Goal: Task Accomplishment & Management: Use online tool/utility

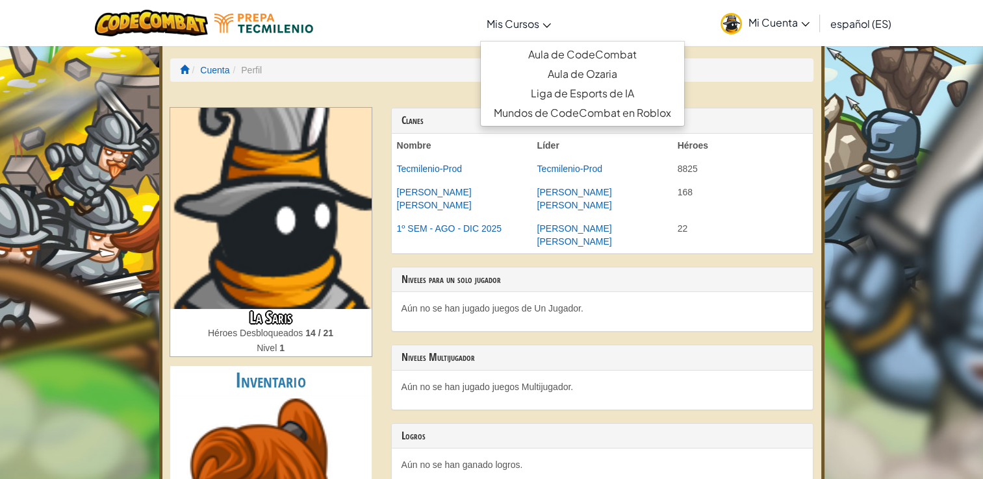
click at [493, 19] on span "Mis Cursos" at bounding box center [512, 24] width 53 height 14
click at [512, 68] on link "Aula de Ozaria" at bounding box center [582, 73] width 203 height 19
